Goal: Find specific page/section: Find specific page/section

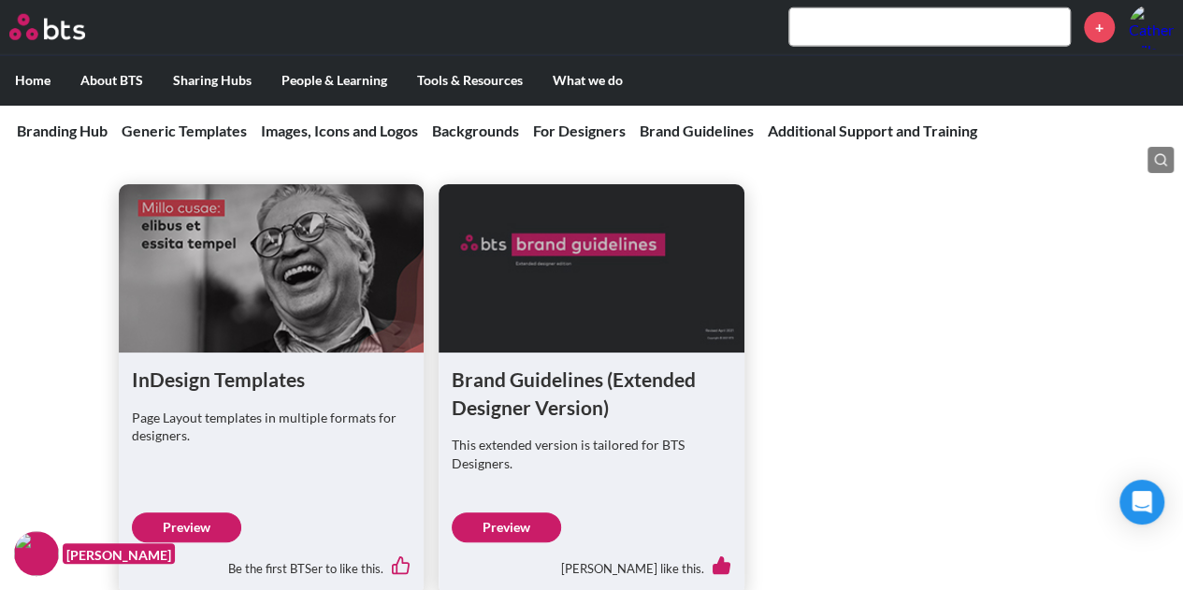
scroll to position [2712, 0]
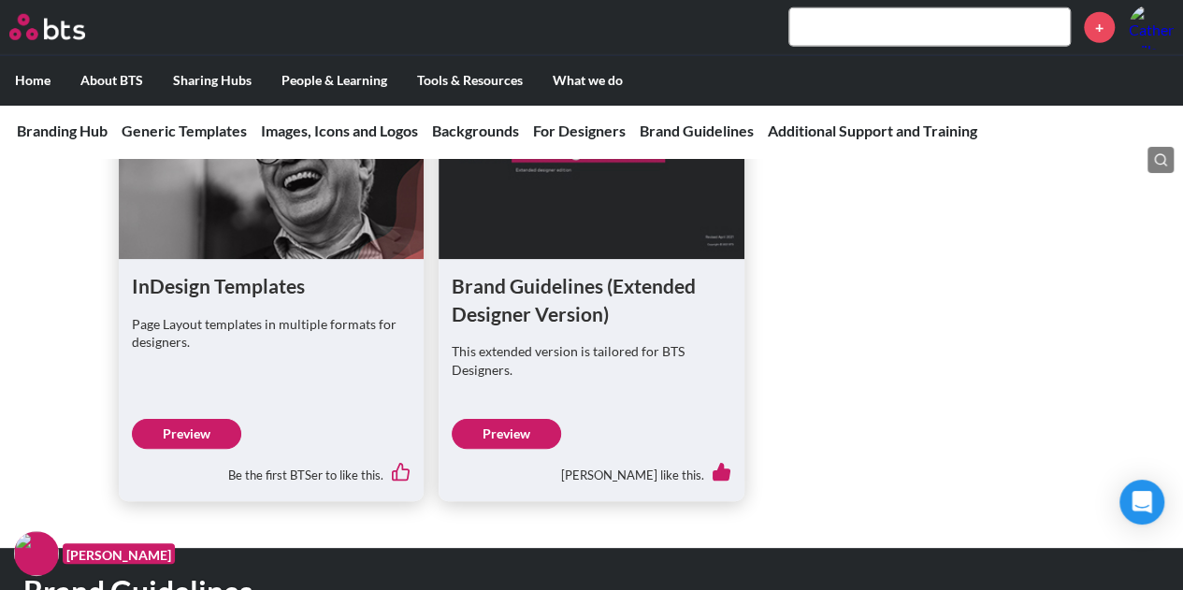
click at [520, 431] on link "Preview" at bounding box center [506, 434] width 109 height 30
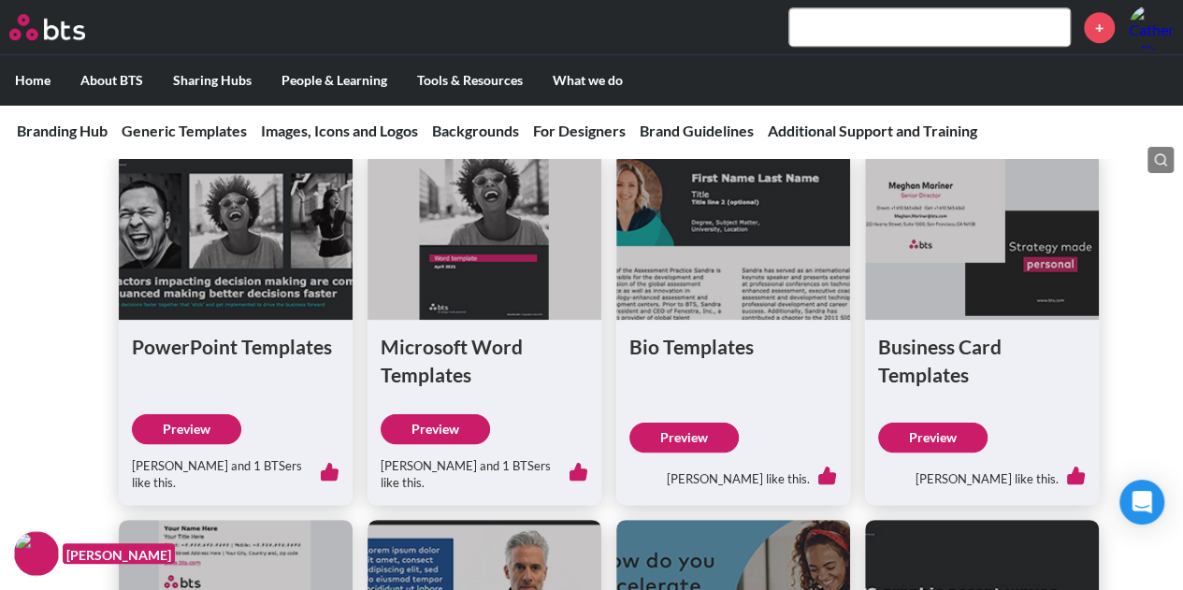
scroll to position [748, 0]
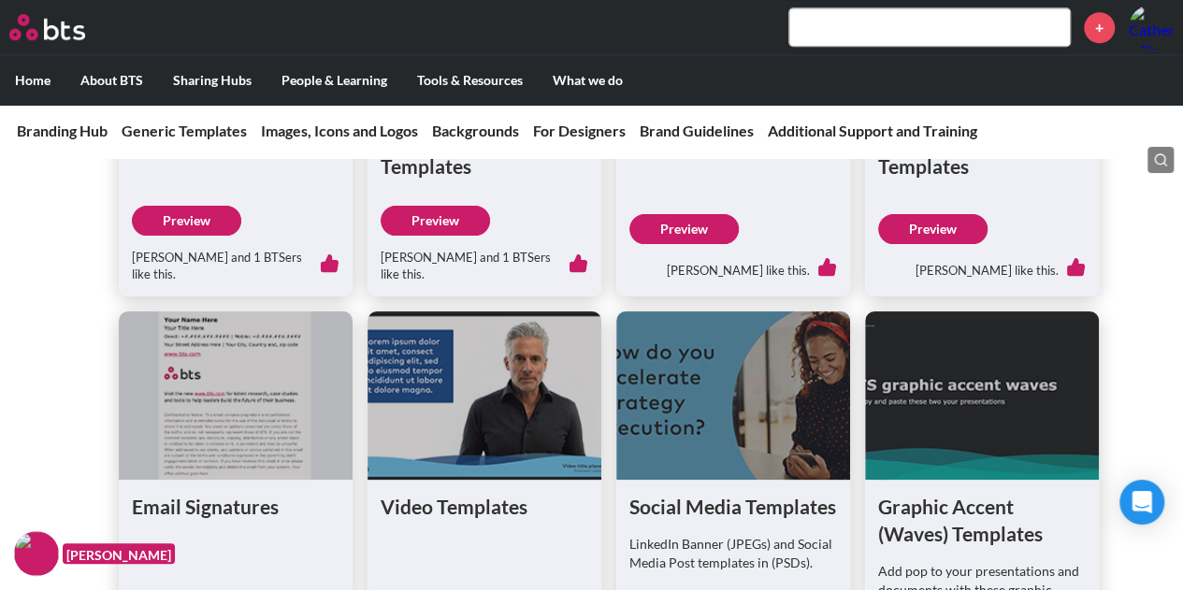
click at [180, 220] on link "Preview" at bounding box center [186, 221] width 109 height 30
